Goal: Task Accomplishment & Management: Manage account settings

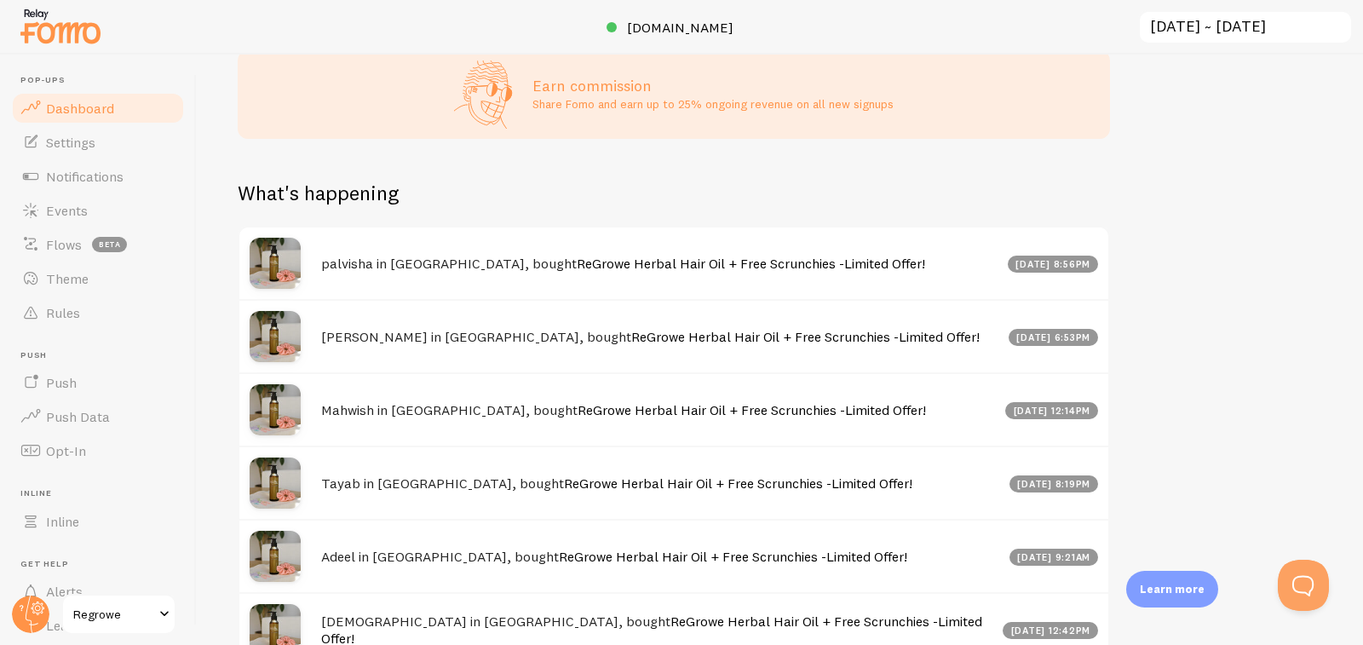
scroll to position [836, 0]
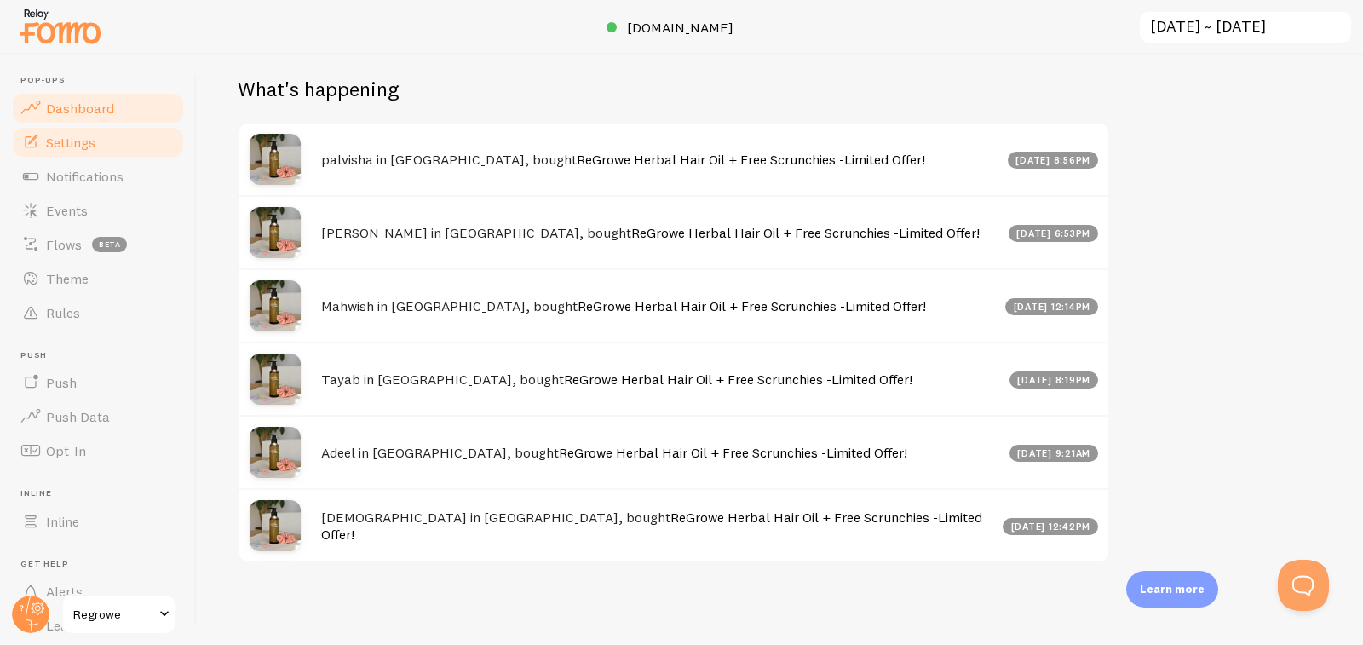
click at [101, 146] on link "Settings" at bounding box center [97, 142] width 175 height 34
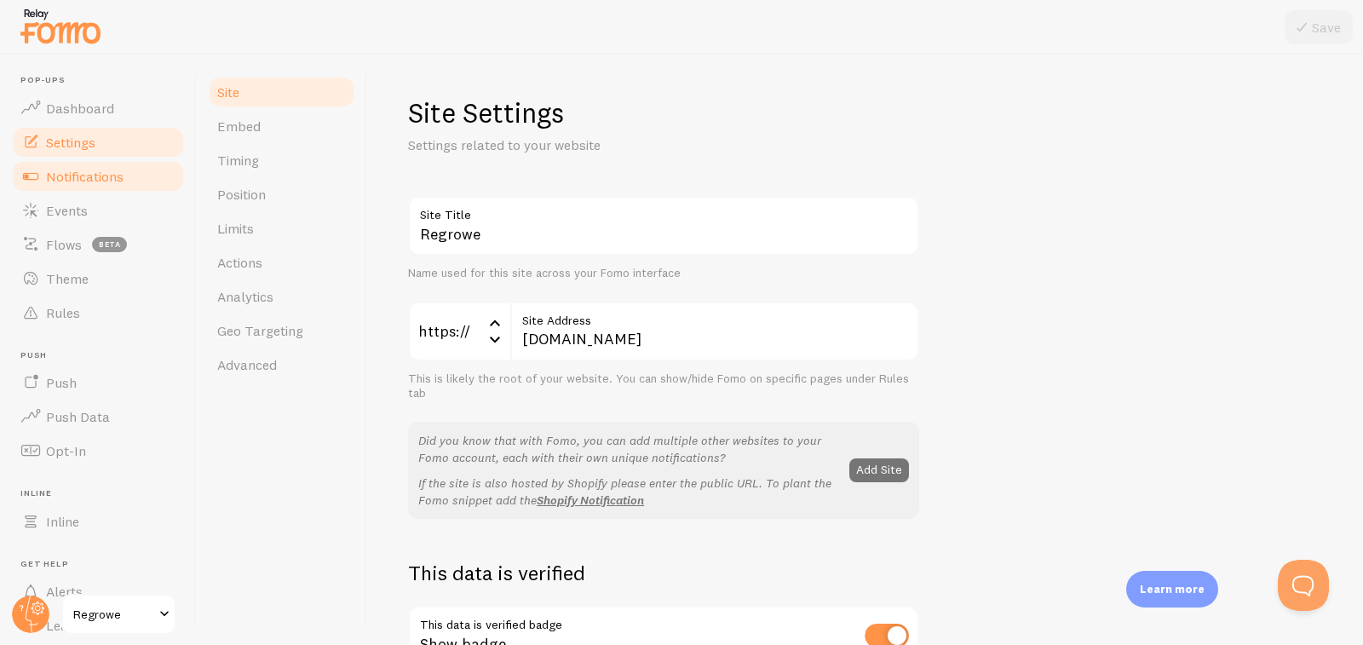
click at [90, 183] on span "Notifications" at bounding box center [85, 176] width 78 height 17
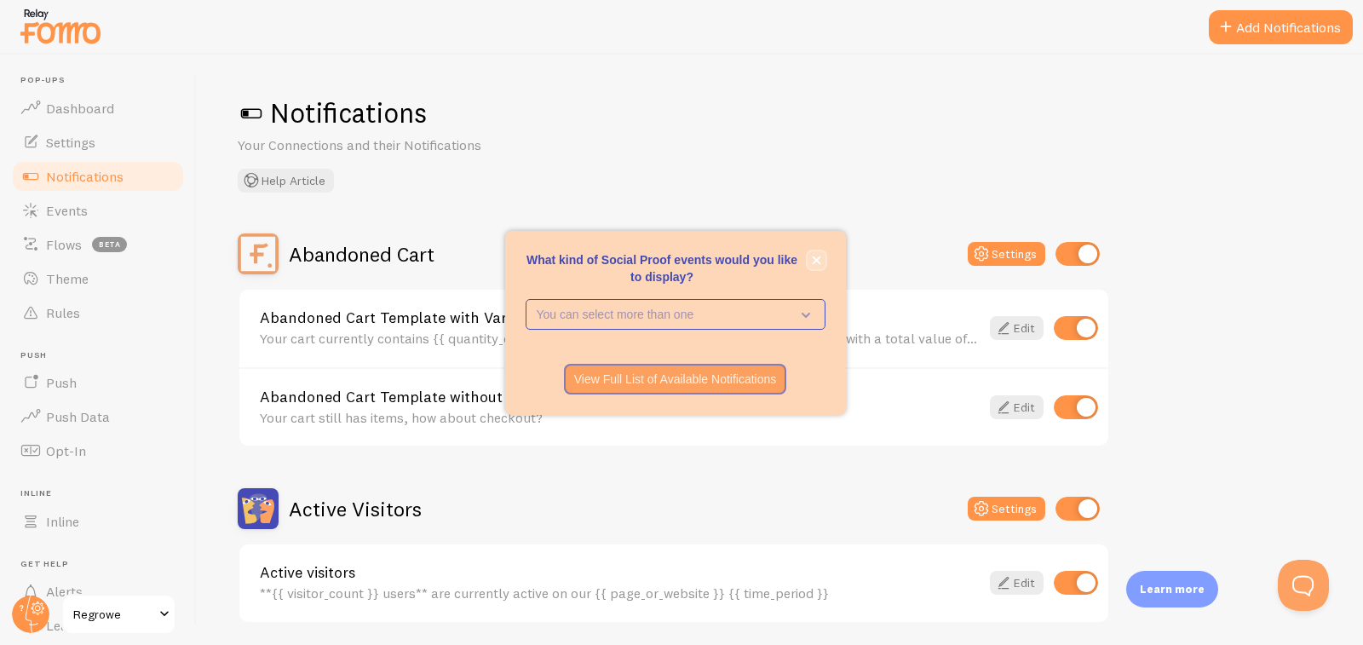
click at [824, 258] on button "close," at bounding box center [816, 260] width 18 height 18
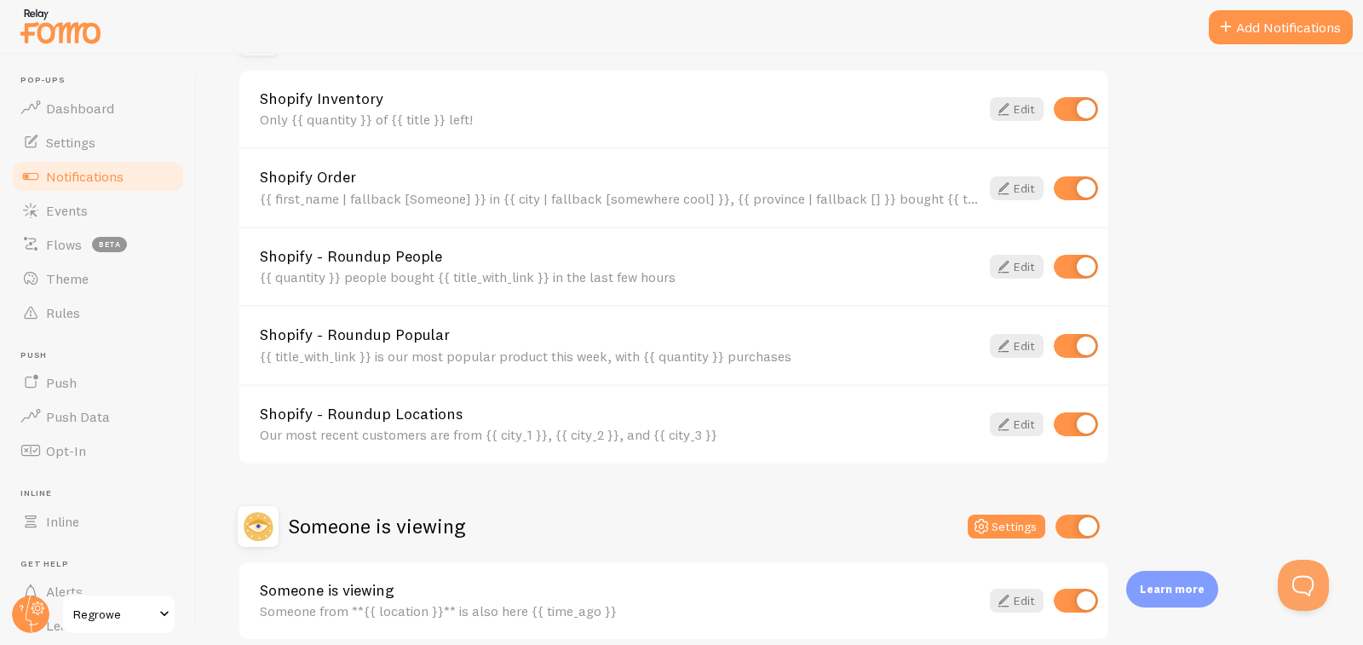
scroll to position [653, 0]
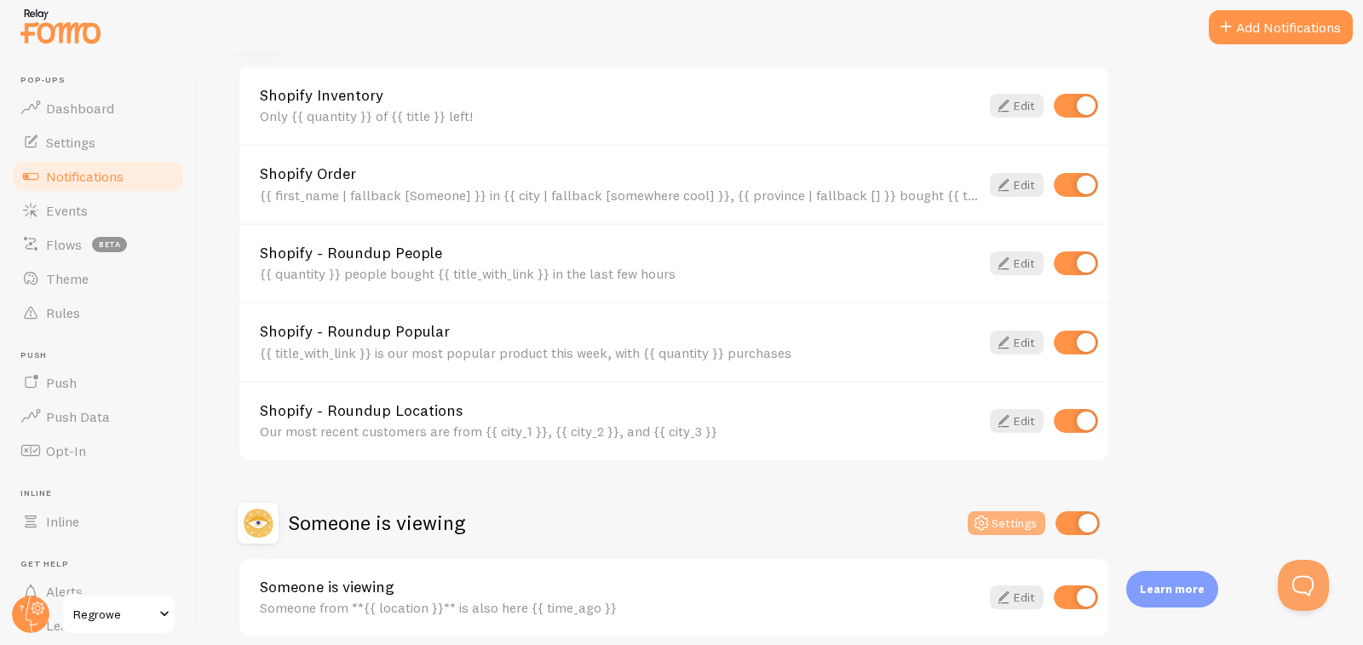
click at [1031, 529] on button "Settings" at bounding box center [1007, 523] width 78 height 24
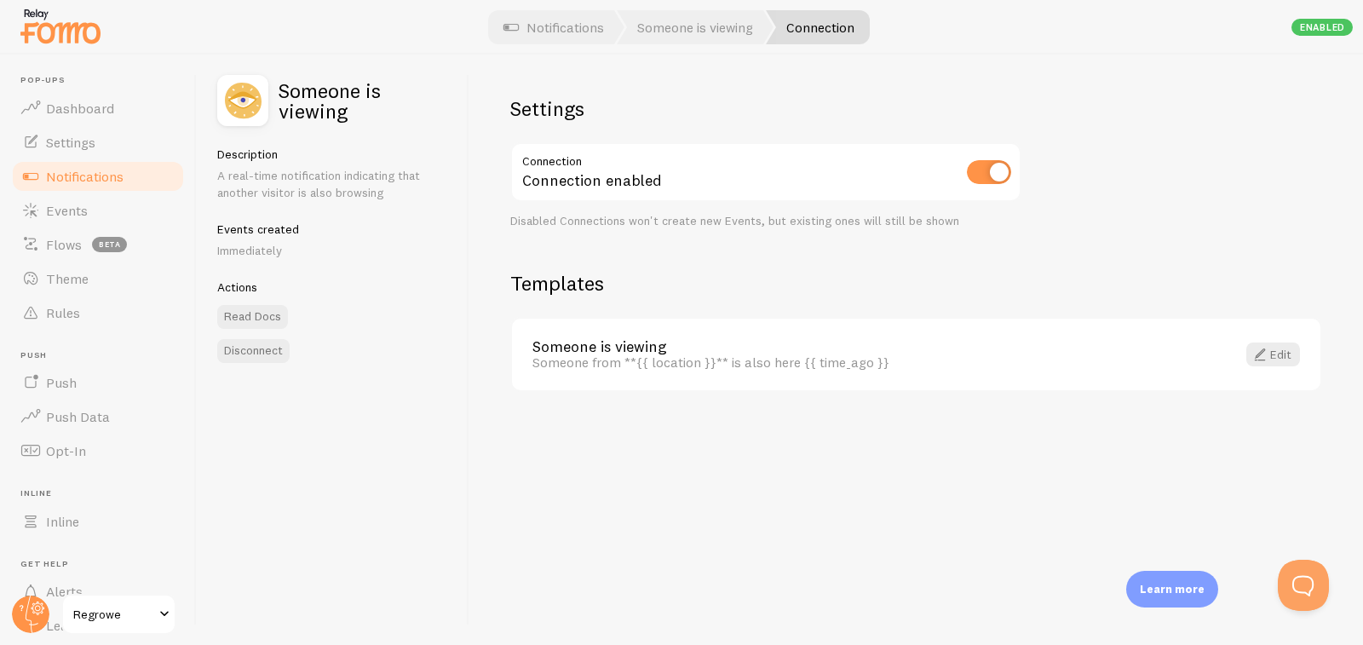
click at [243, 116] on img at bounding box center [242, 100] width 51 height 51
click at [973, 164] on input "checkbox" at bounding box center [989, 172] width 44 height 24
click at [993, 170] on input "checkbox" at bounding box center [989, 172] width 44 height 24
checkbox input "true"
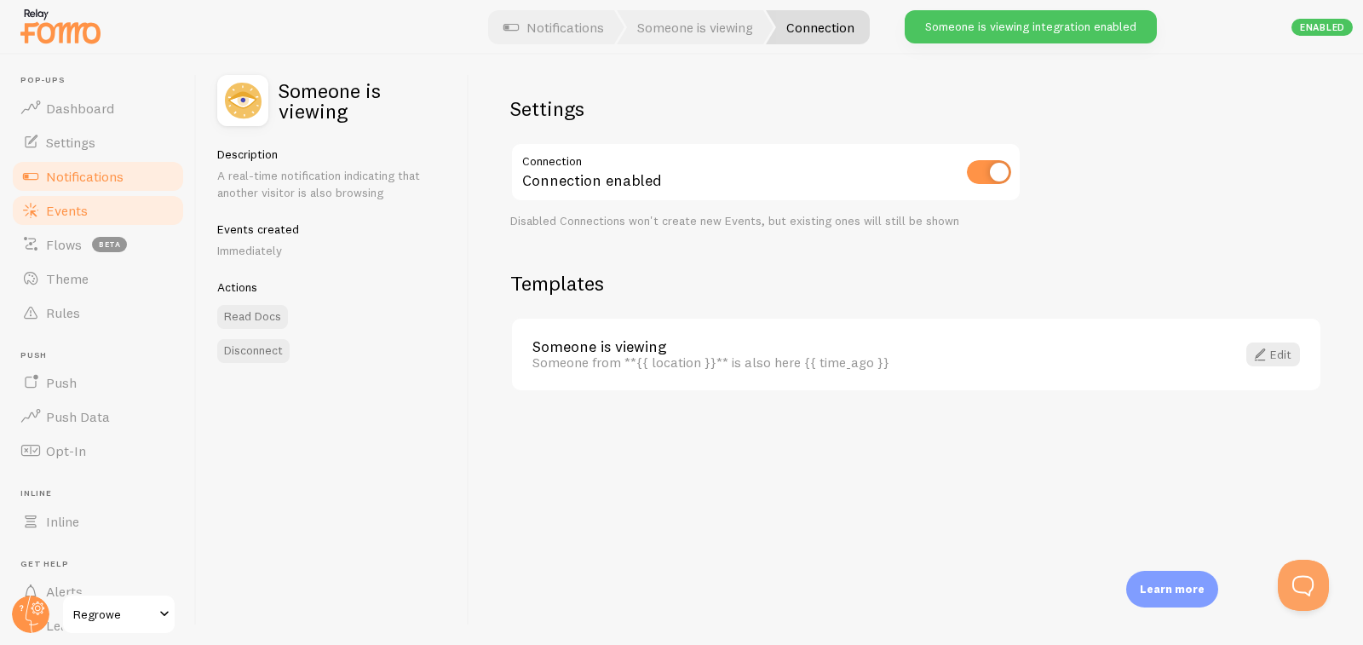
click at [118, 209] on link "Events" at bounding box center [97, 210] width 175 height 34
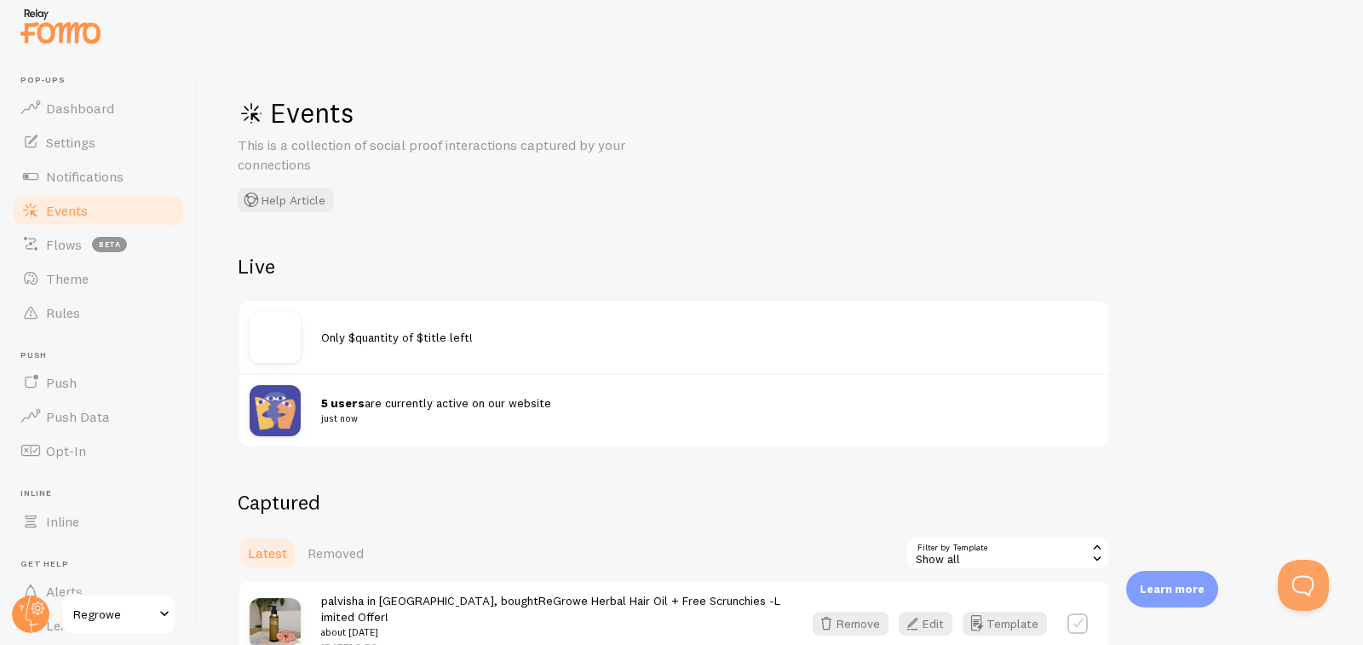
click at [118, 209] on link "Events" at bounding box center [97, 210] width 175 height 34
